Goal: Information Seeking & Learning: Learn about a topic

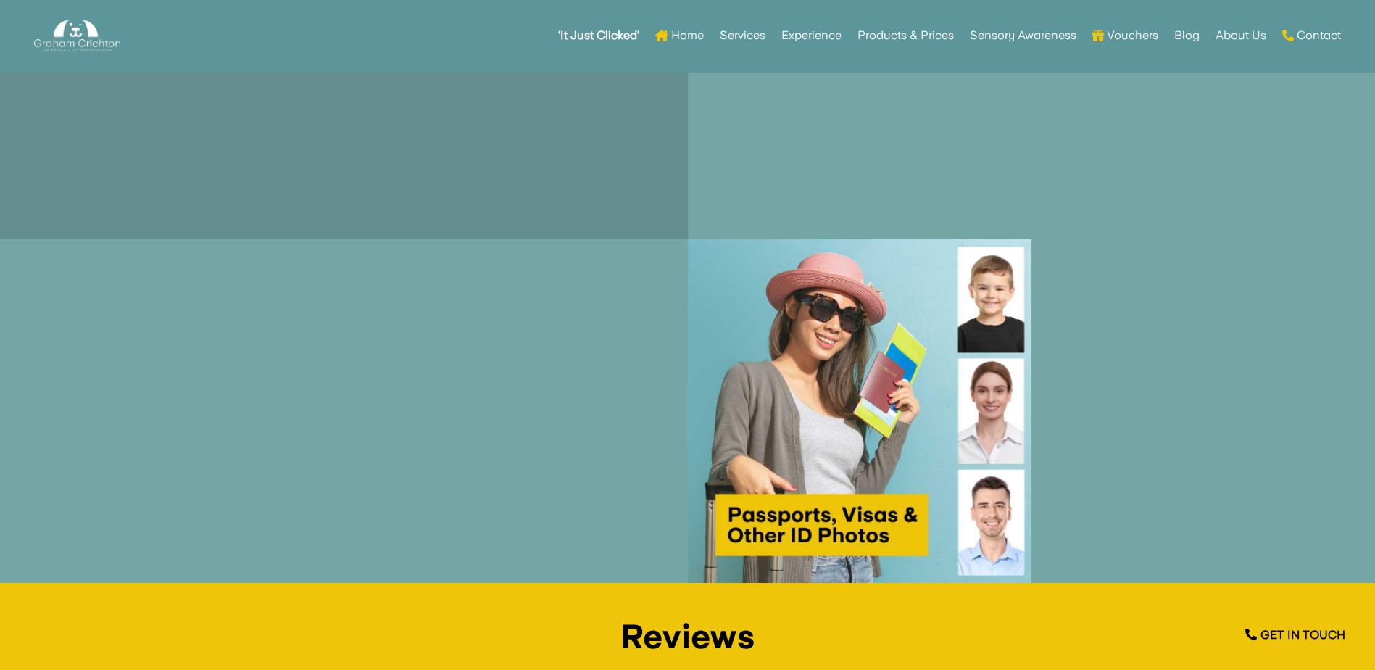
scroll to position [1884, 0]
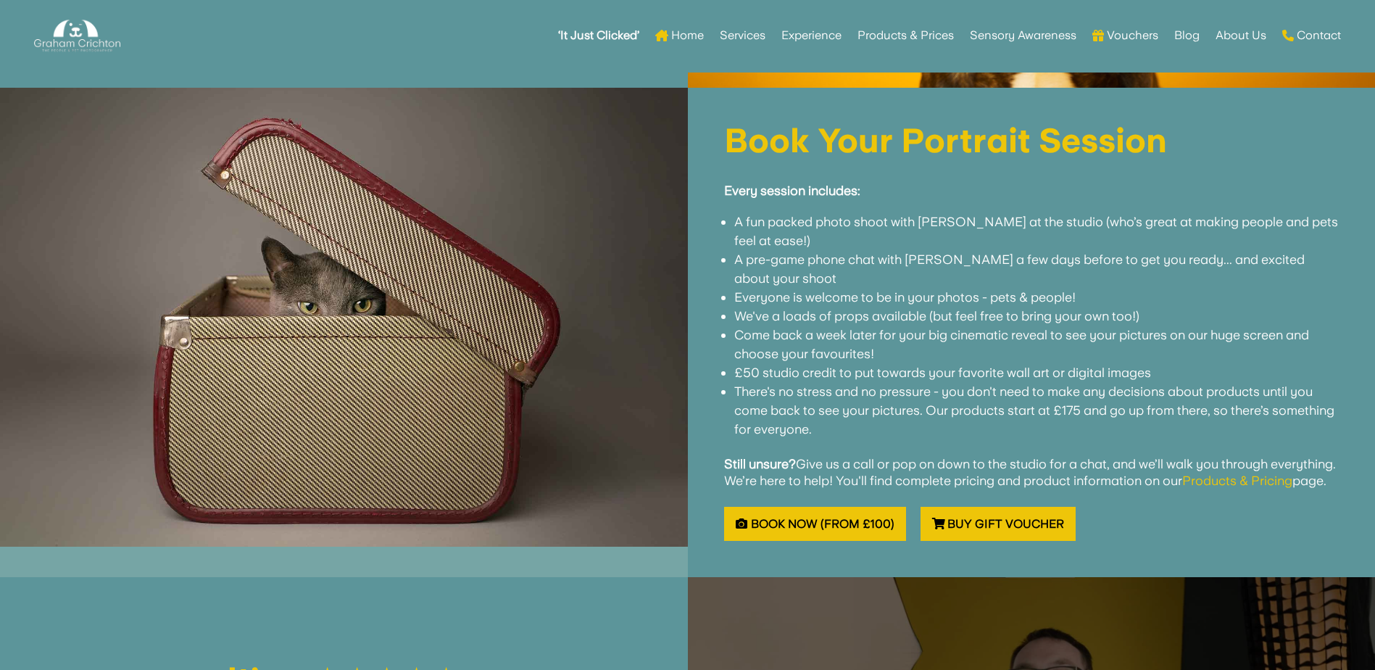
scroll to position [1522, 0]
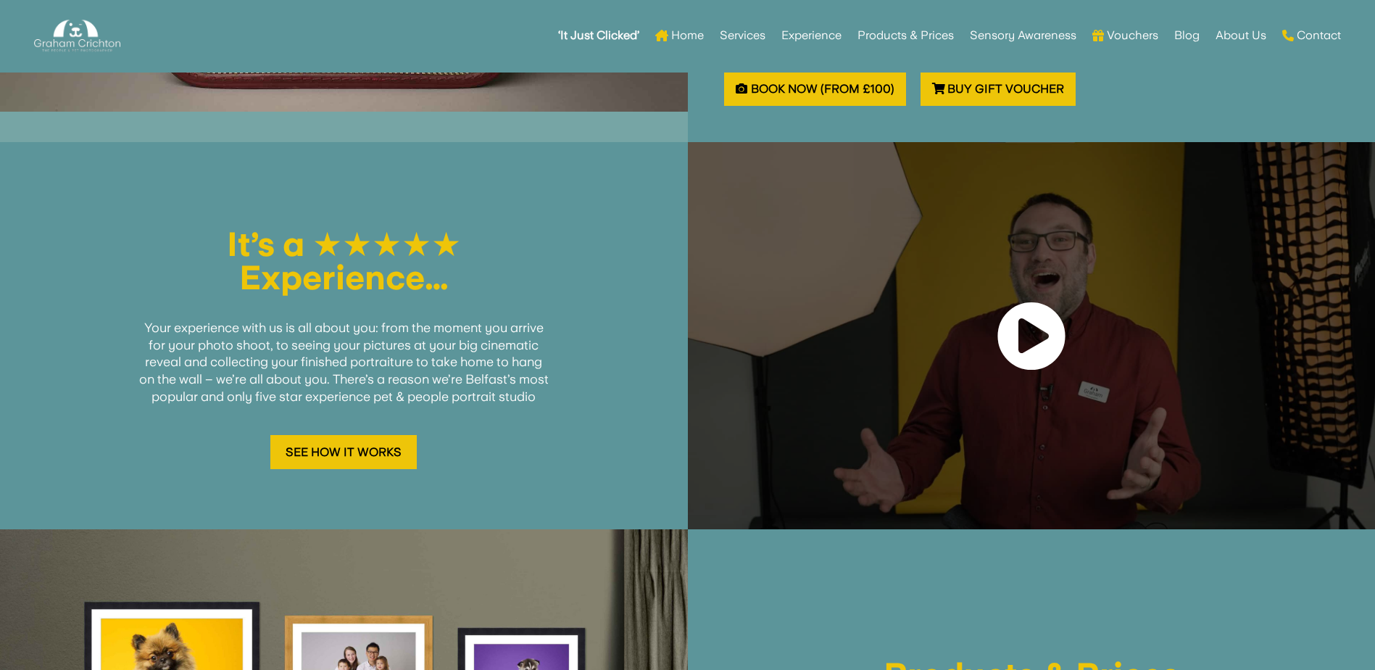
click at [1016, 370] on link at bounding box center [1031, 336] width 70 height 71
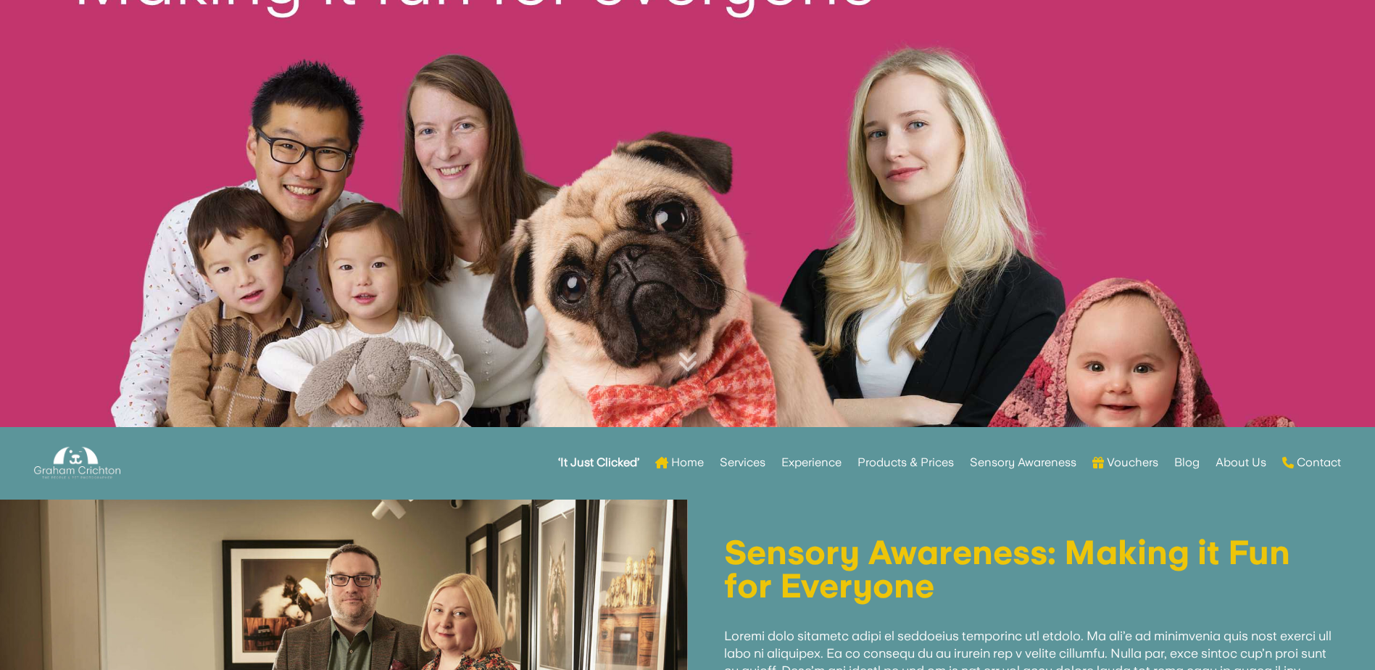
scroll to position [580, 0]
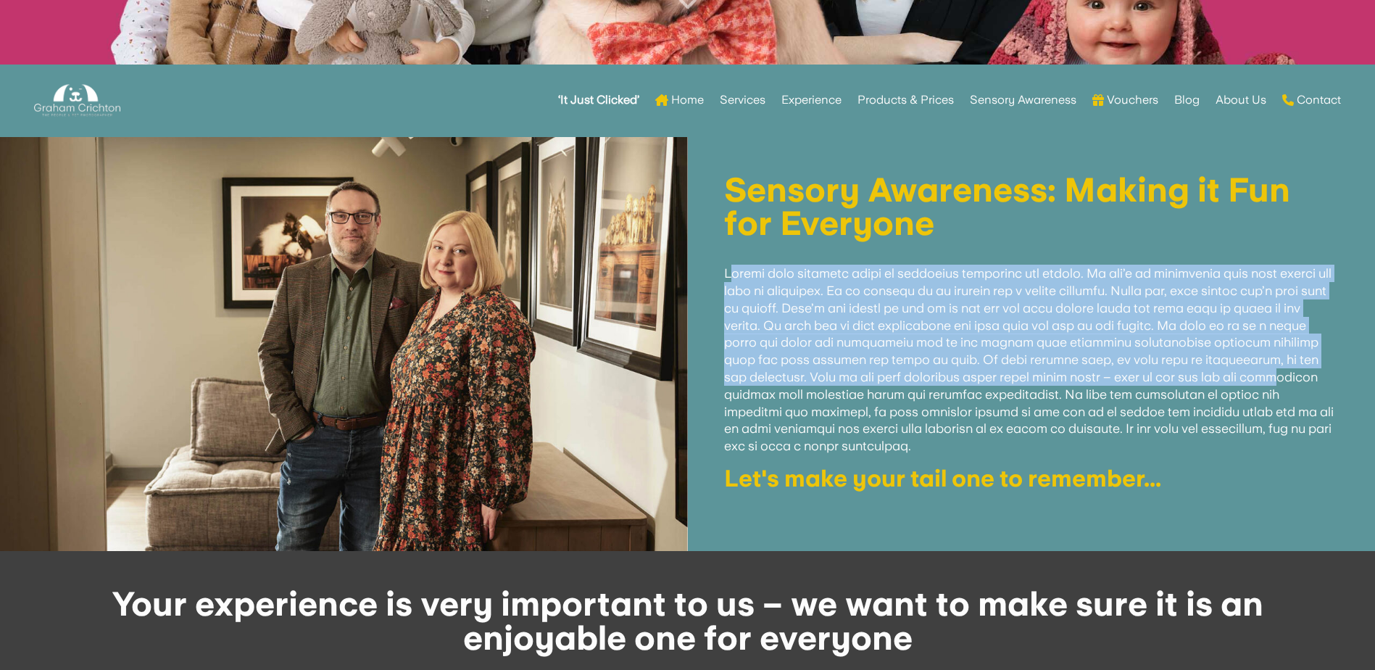
drag, startPoint x: 717, startPoint y: 278, endPoint x: 747, endPoint y: 416, distance: 141.7
click at [745, 409] on div "Sensory Awareness: Making it Fun for Everyone Let's make your tail one to remem…" at bounding box center [1032, 344] width 688 height 414
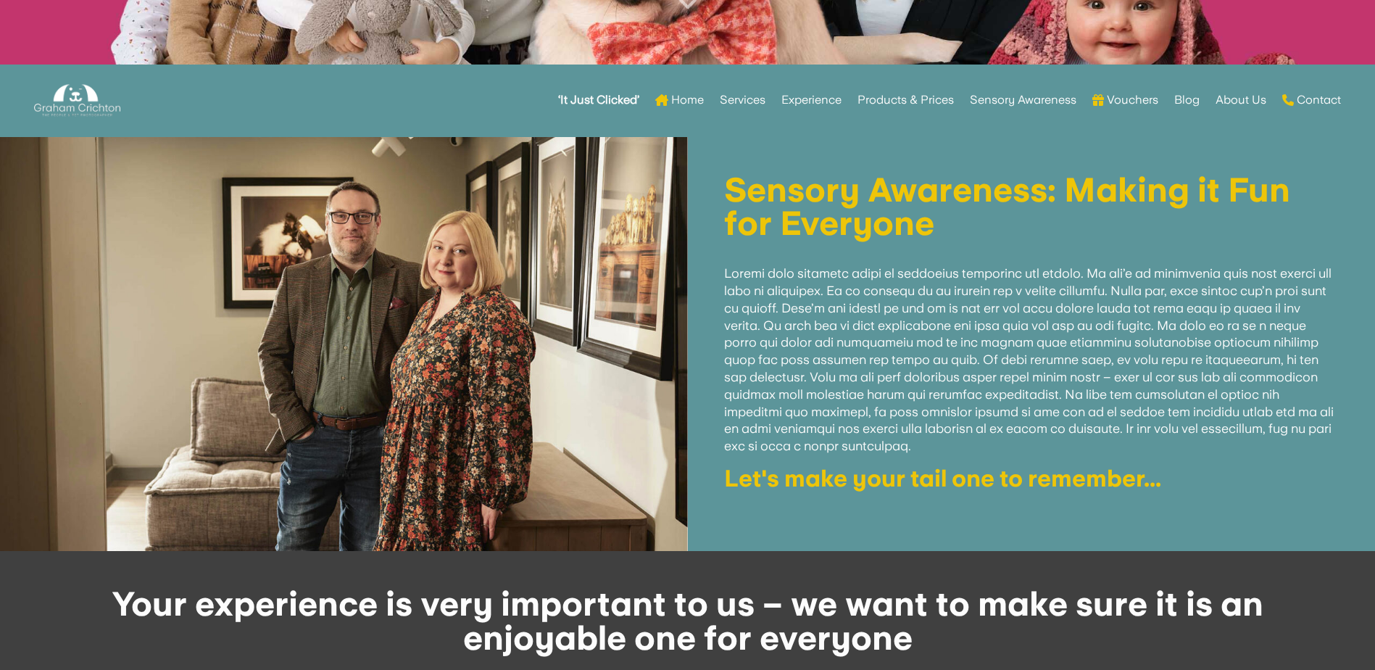
drag, startPoint x: 747, startPoint y: 416, endPoint x: 757, endPoint y: 471, distance: 56.0
click at [757, 471] on h4 "Let's make your tail one to remember..." at bounding box center [1031, 482] width 615 height 30
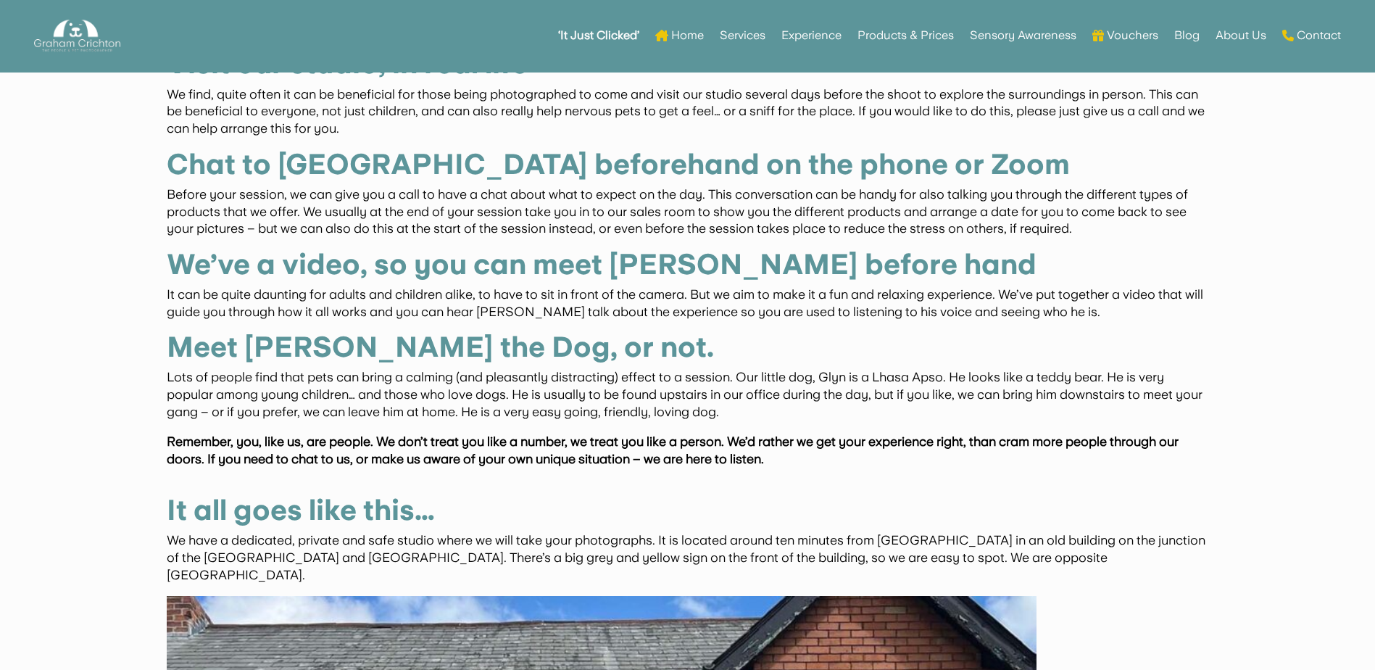
scroll to position [2174, 0]
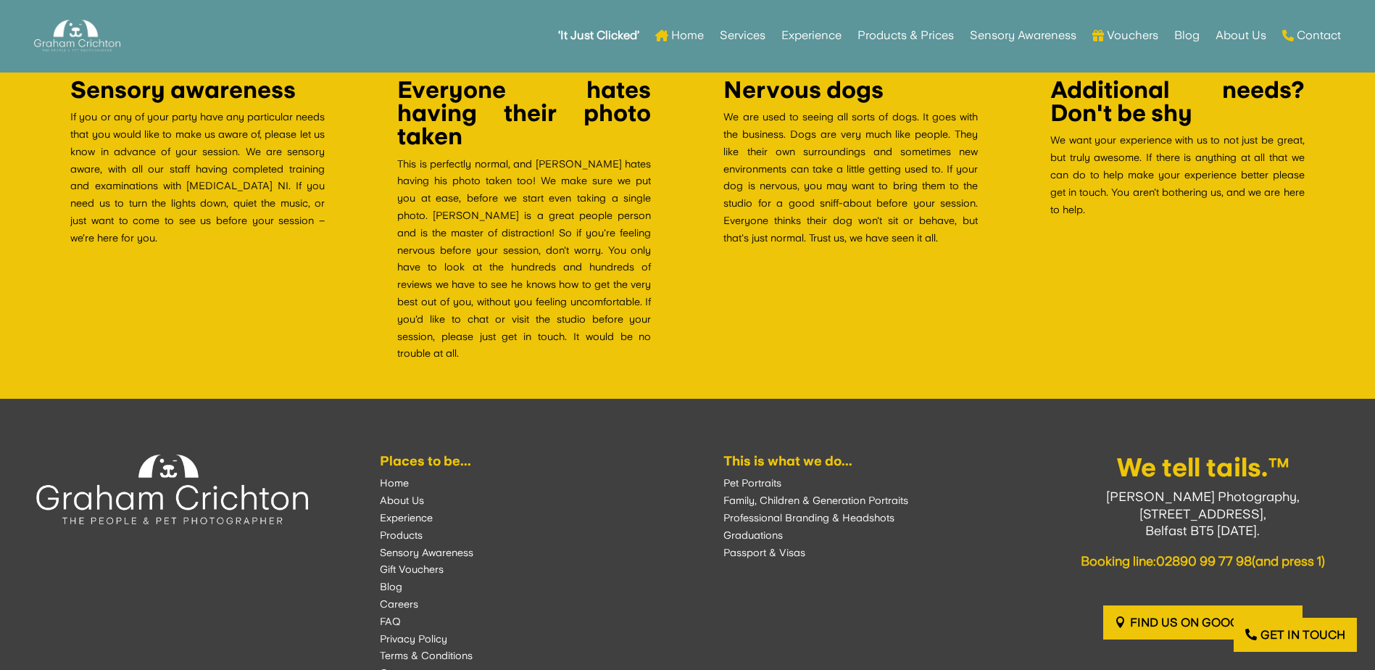
scroll to position [4740, 0]
